Goal: Find contact information: Find contact information

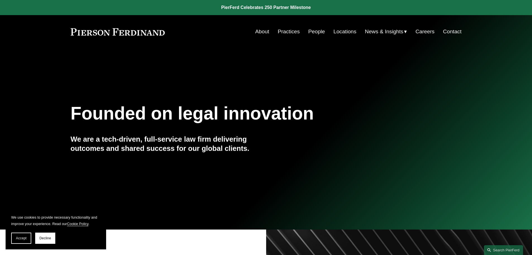
click at [344, 32] on link "Locations" at bounding box center [345, 31] width 23 height 11
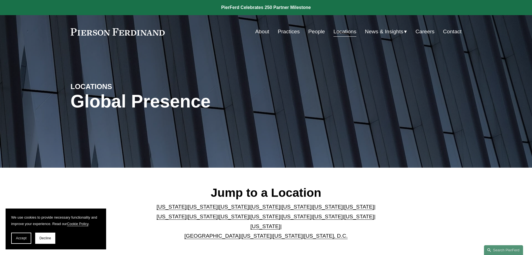
click at [244, 232] on link "[US_STATE]" at bounding box center [257, 235] width 30 height 6
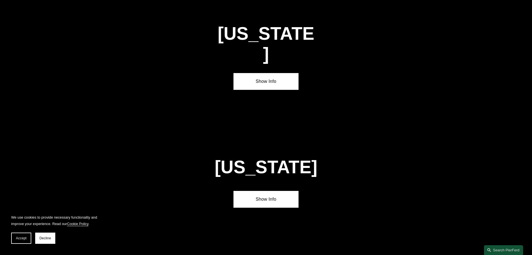
scroll to position [2137, 0]
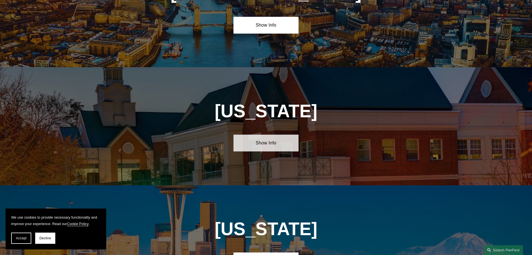
click at [268, 134] on link "Show Info" at bounding box center [266, 142] width 65 height 17
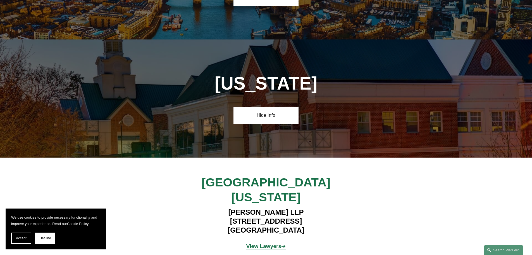
scroll to position [2165, 0]
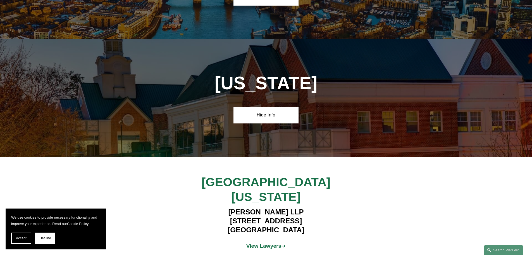
click at [269, 243] on strong "View Lawyers" at bounding box center [263, 246] width 35 height 6
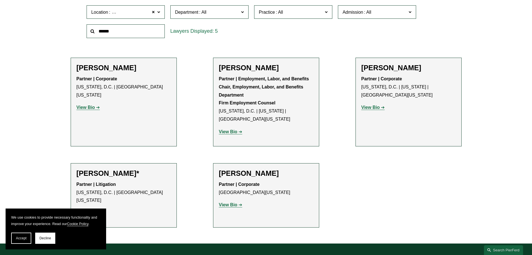
scroll to position [224, 0]
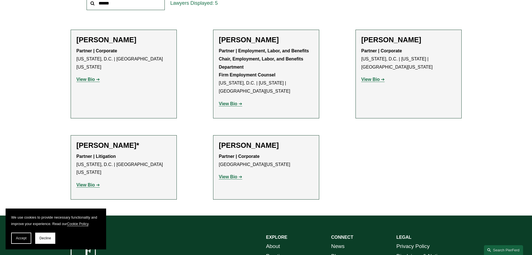
click at [92, 182] on strong "View Bio" at bounding box center [86, 184] width 18 height 5
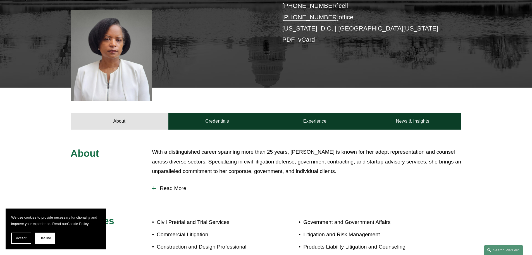
scroll to position [140, 0]
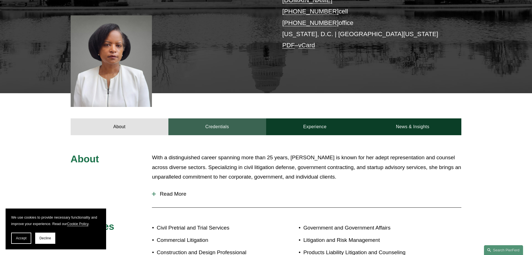
click at [219, 123] on link "Credentials" at bounding box center [218, 126] width 98 height 17
